Goal: Information Seeking & Learning: Understand process/instructions

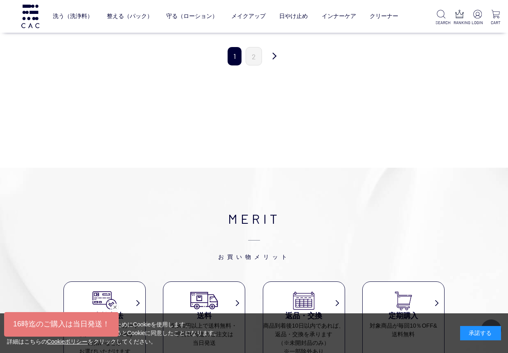
scroll to position [901, 0]
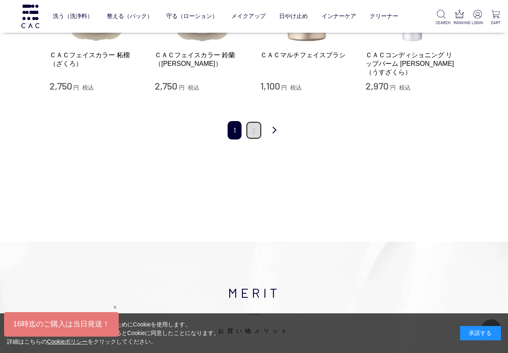
click at [254, 121] on link "2" at bounding box center [254, 130] width 16 height 18
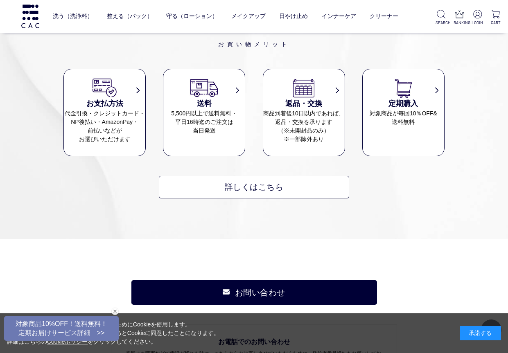
scroll to position [573, 0]
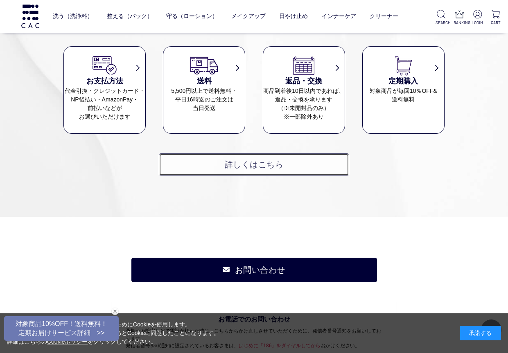
click at [235, 172] on link "詳しくはこちら" at bounding box center [254, 165] width 190 height 23
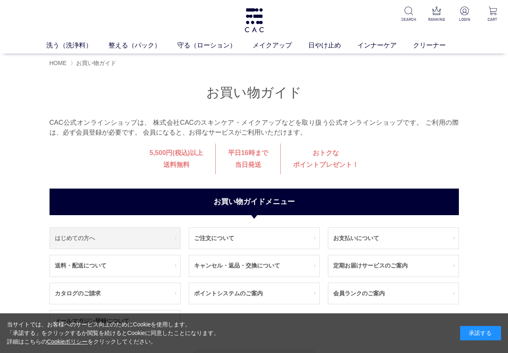
click at [99, 237] on link "はじめての方へ" at bounding box center [115, 238] width 130 height 21
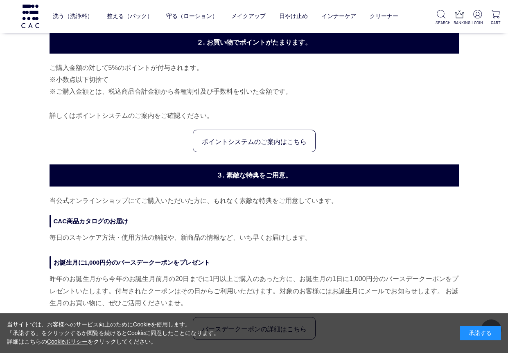
scroll to position [82, 0]
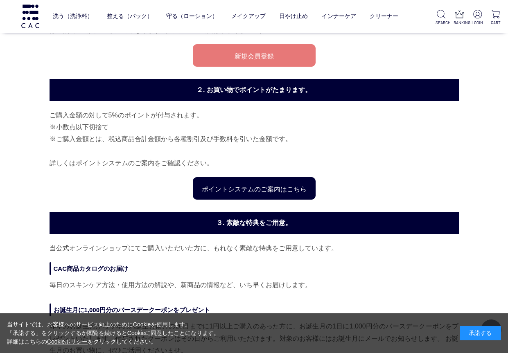
click at [260, 192] on link "ポイントシステムのご案内はこちら" at bounding box center [254, 188] width 123 height 23
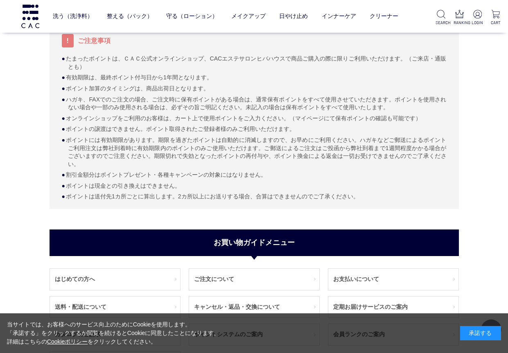
scroll to position [368, 0]
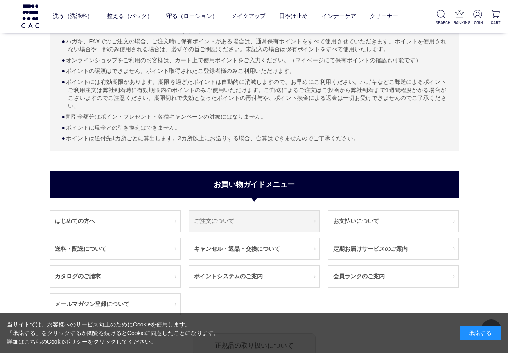
click at [209, 221] on link "ご注文について" at bounding box center [254, 221] width 130 height 21
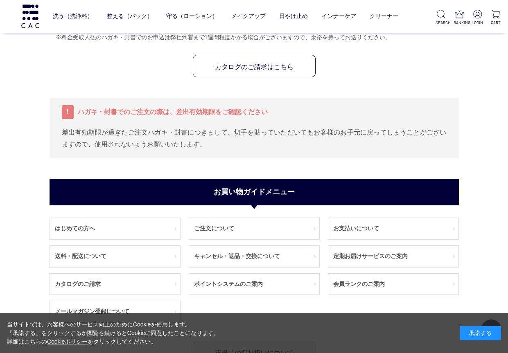
scroll to position [860, 0]
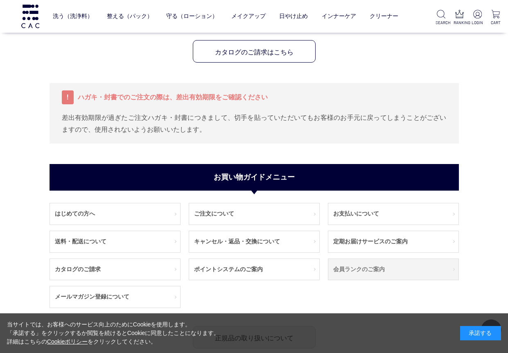
click at [376, 269] on link "会員ランクのご案内" at bounding box center [393, 269] width 130 height 21
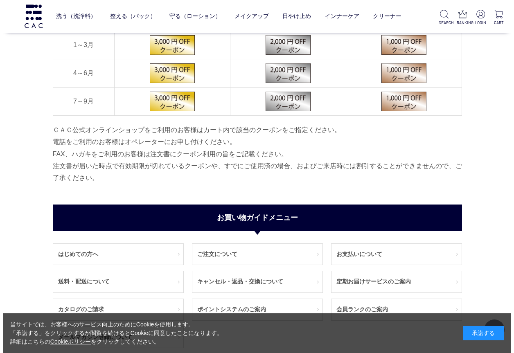
scroll to position [287, 0]
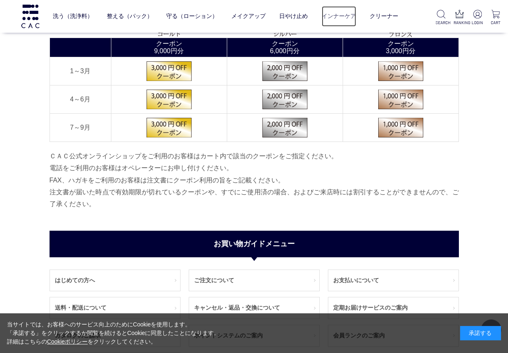
click at [336, 17] on link "インナーケア" at bounding box center [339, 16] width 34 height 20
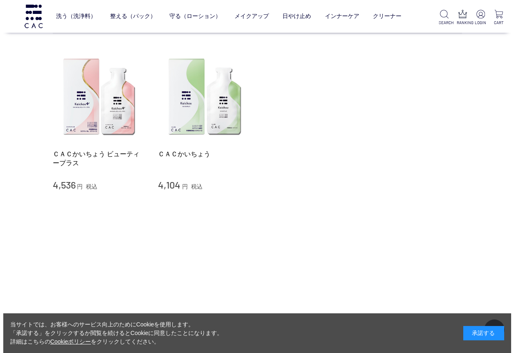
scroll to position [123, 0]
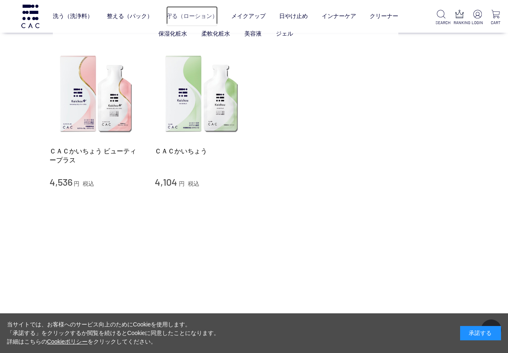
click at [182, 14] on link "守る（ローション）" at bounding box center [192, 16] width 52 height 20
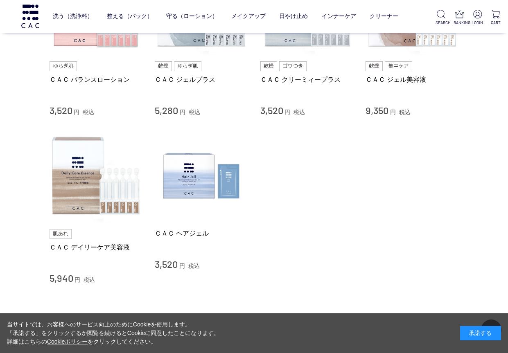
scroll to position [491, 0]
